Goal: Information Seeking & Learning: Find contact information

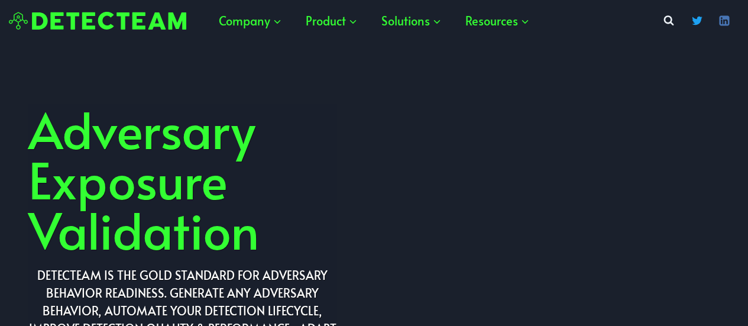
scroll to position [3808, 0]
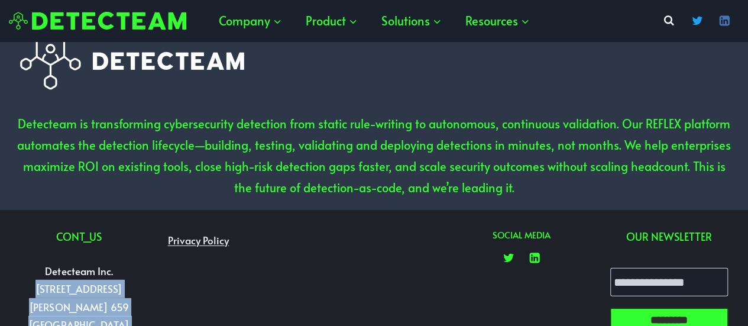
copy div "[STREET_ADDRESS][PERSON_NAME] [PHONE_NUMBER] [EMAIL_ADDRESS][DOMAIN_NAME]"
copy p "[STREET_ADDRESS][PERSON_NAME] 659"
drag, startPoint x: 17, startPoint y: 222, endPoint x: 146, endPoint y: 220, distance: 129.6
click at [146, 220] on div "CONTACT _ US Detecteam Inc. [STREET_ADDRESS][PERSON_NAME] [PHONE_NUMBER] [EMAIL…" at bounding box center [374, 313] width 720 height 207
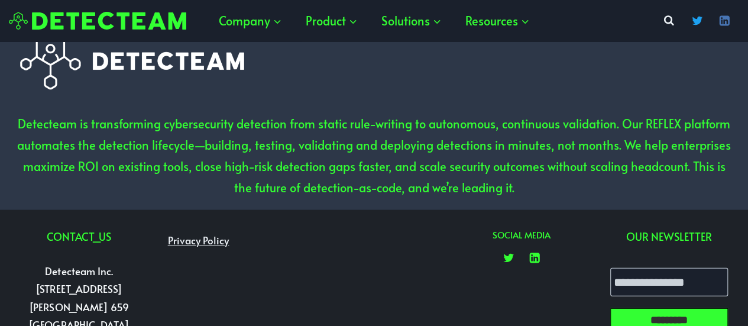
copy p "98121"
copy div "[PHONE_NUMBER] [EMAIL_ADDRESS][DOMAIN_NAME]"
drag, startPoint x: 40, startPoint y: 259, endPoint x: 155, endPoint y: 260, distance: 115.4
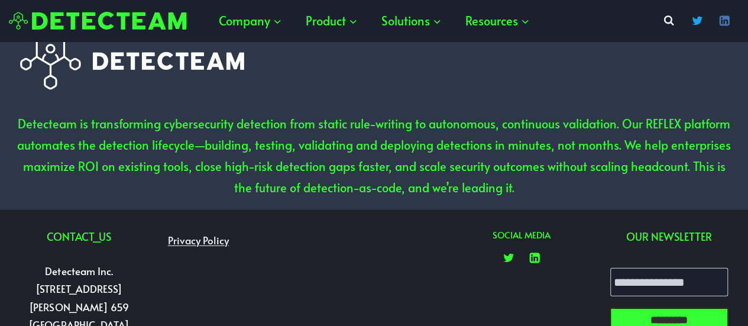
click at [155, 260] on div "CONTACT _ US Detecteam Inc. [STREET_ADDRESS][PERSON_NAME] [PHONE_NUMBER] [EMAIL…" at bounding box center [374, 313] width 720 height 207
copy p "[PHONE_NUMBER]"
drag, startPoint x: 110, startPoint y: 253, endPoint x: 43, endPoint y: 256, distance: 67.5
